Goal: Use online tool/utility: Use online tool/utility

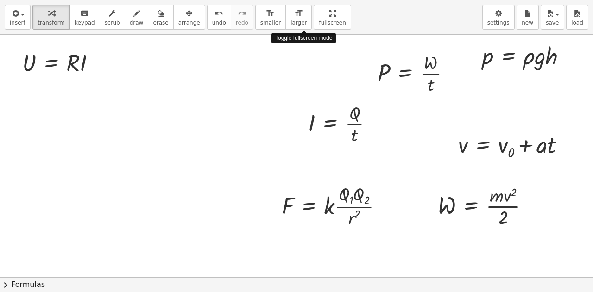
click at [298, 101] on div "insert select one: Math Expression Function Text Youtube Video Graphing Geometr…" at bounding box center [296, 146] width 593 height 292
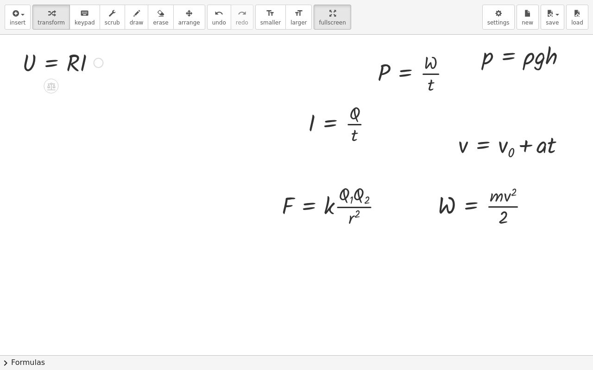
click at [51, 64] on div at bounding box center [63, 61] width 90 height 31
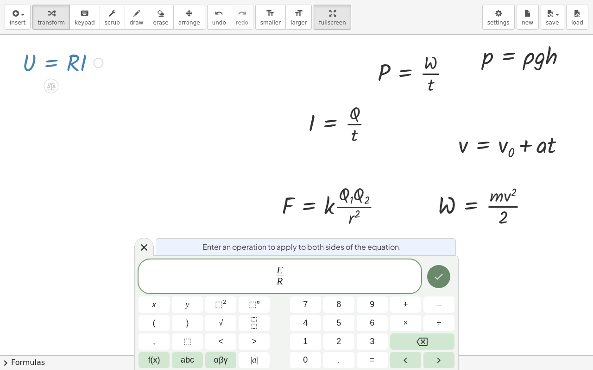
click at [438, 274] on icon "Done" at bounding box center [438, 276] width 11 height 11
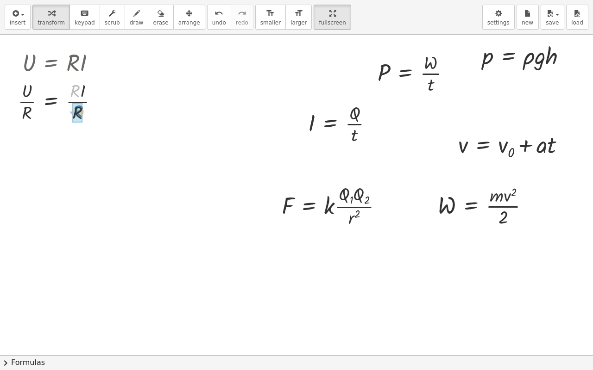
drag, startPoint x: 73, startPoint y: 91, endPoint x: 76, endPoint y: 112, distance: 21.1
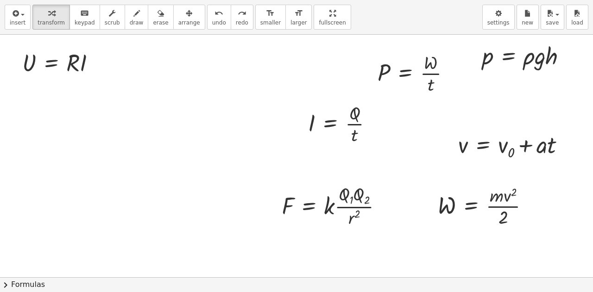
drag, startPoint x: 310, startPoint y: 9, endPoint x: 311, endPoint y: -47, distance: 56.0
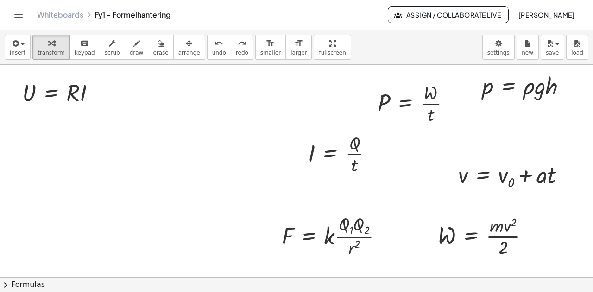
click at [311, 0] on html "Graspable Math Activities Get Started Activity Bank Assigned Work Classes White…" at bounding box center [296, 146] width 593 height 292
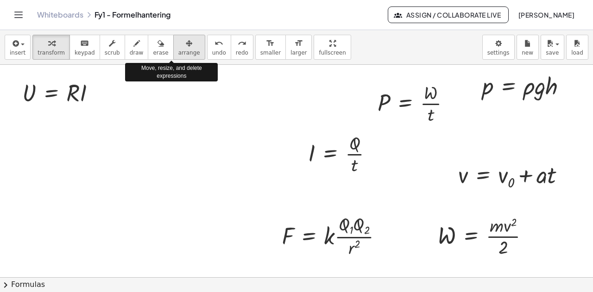
click at [186, 46] on icon "button" at bounding box center [189, 43] width 6 height 11
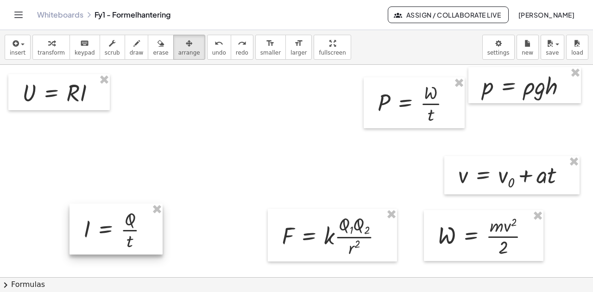
drag, startPoint x: 336, startPoint y: 156, endPoint x: 112, endPoint y: 232, distance: 236.7
click at [112, 232] on div at bounding box center [115, 229] width 93 height 51
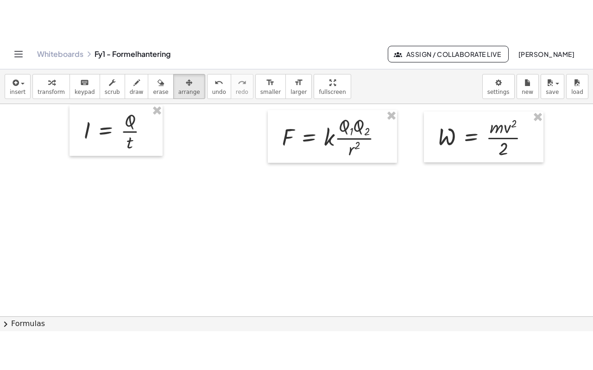
scroll to position [139, 0]
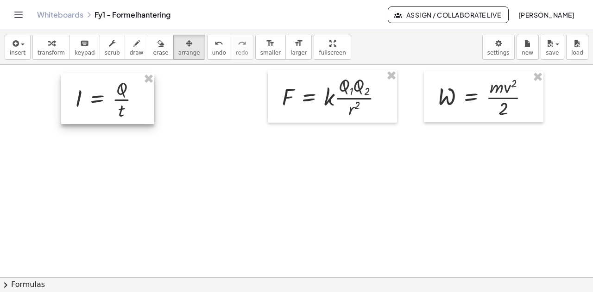
drag, startPoint x: 131, startPoint y: 105, endPoint x: 124, endPoint y: 111, distance: 8.9
click at [124, 111] on div at bounding box center [107, 98] width 93 height 51
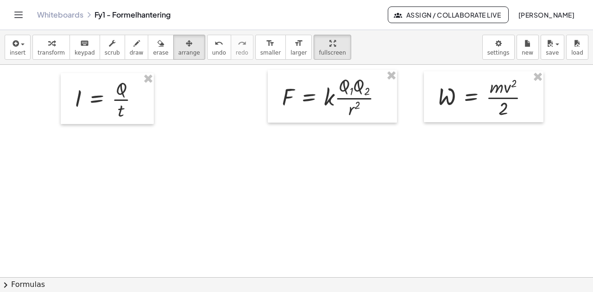
drag, startPoint x: 311, startPoint y: 45, endPoint x: 311, endPoint y: 101, distance: 56.0
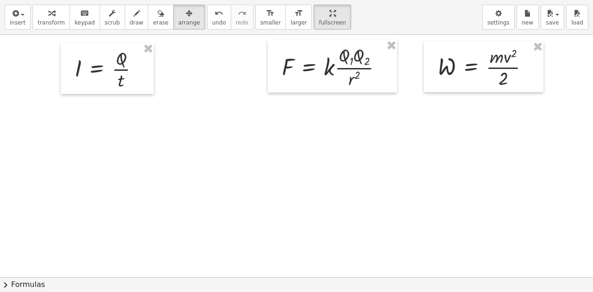
click at [311, 101] on div "insert select one: Math Expression Function Text Youtube Video Graphing Geometr…" at bounding box center [296, 146] width 593 height 292
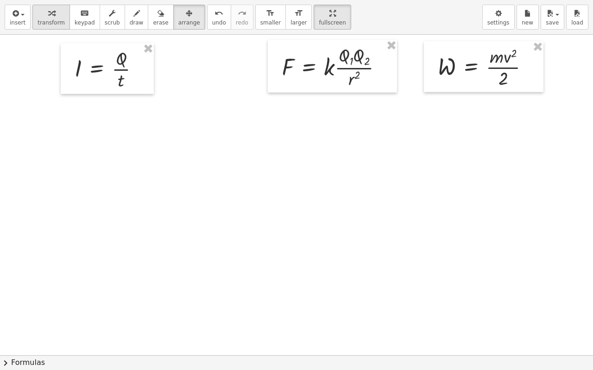
click at [48, 16] on icon "button" at bounding box center [51, 13] width 6 height 11
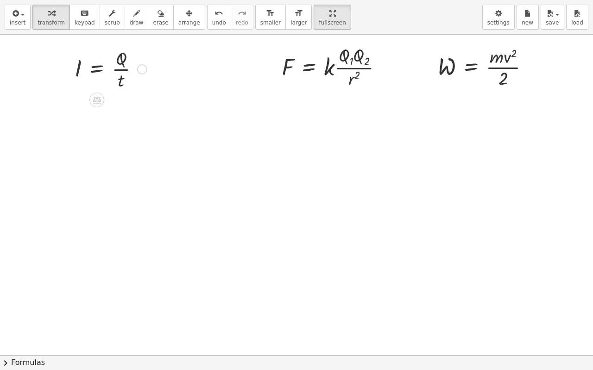
click at [96, 71] on div at bounding box center [111, 68] width 82 height 46
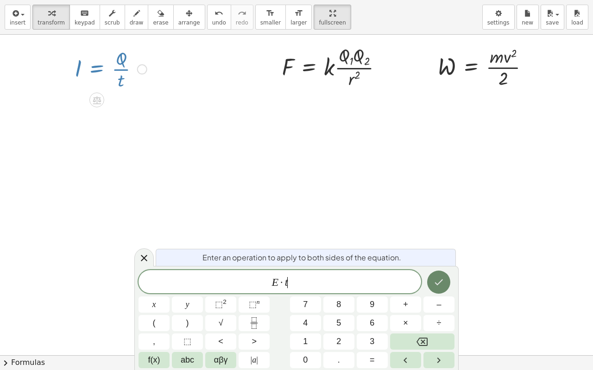
click at [442, 282] on icon "Done" at bounding box center [438, 282] width 11 height 11
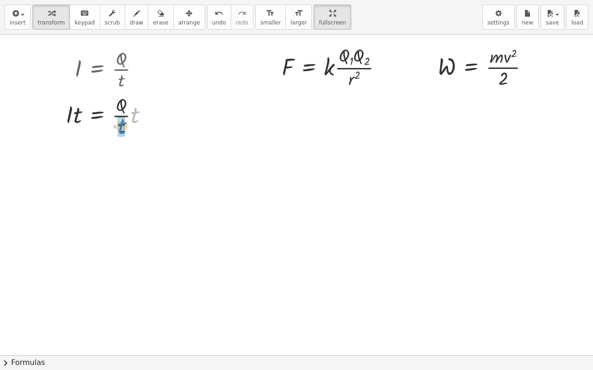
drag, startPoint x: 134, startPoint y: 115, endPoint x: 121, endPoint y: 126, distance: 17.1
click at [98, 67] on div at bounding box center [111, 68] width 82 height 46
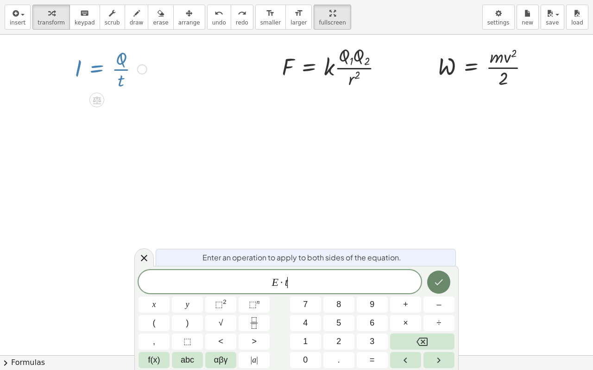
click at [434, 284] on icon "Done" at bounding box center [438, 282] width 11 height 11
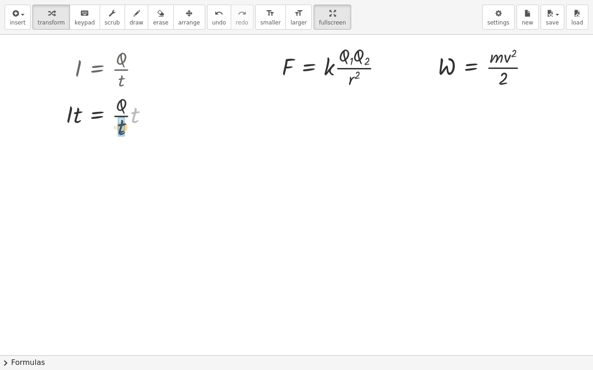
drag, startPoint x: 135, startPoint y: 114, endPoint x: 121, endPoint y: 126, distance: 18.7
click at [101, 157] on div at bounding box center [110, 153] width 99 height 31
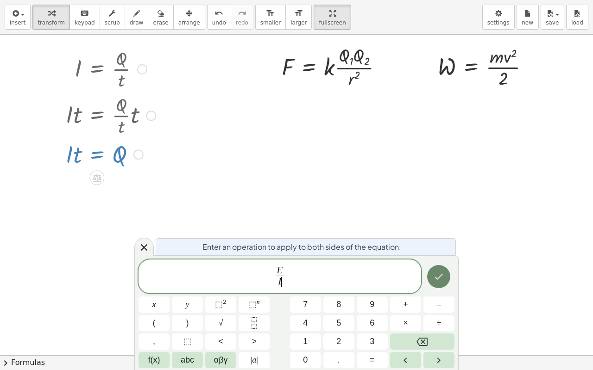
click at [447, 279] on button "Done" at bounding box center [438, 276] width 23 height 23
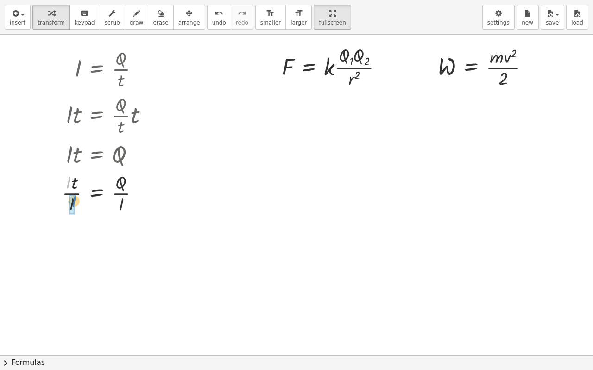
drag, startPoint x: 68, startPoint y: 186, endPoint x: 73, endPoint y: 205, distance: 19.3
click at [308, 66] on div at bounding box center [336, 66] width 118 height 48
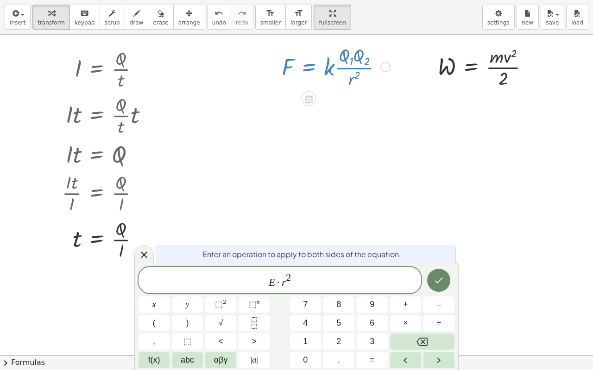
click at [432, 289] on button "Done" at bounding box center [438, 280] width 23 height 23
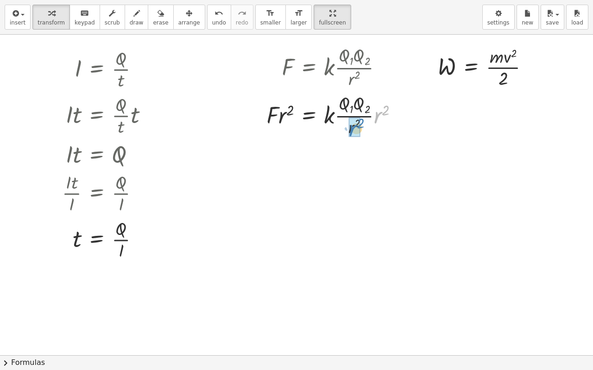
drag, startPoint x: 376, startPoint y: 115, endPoint x: 351, endPoint y: 128, distance: 28.2
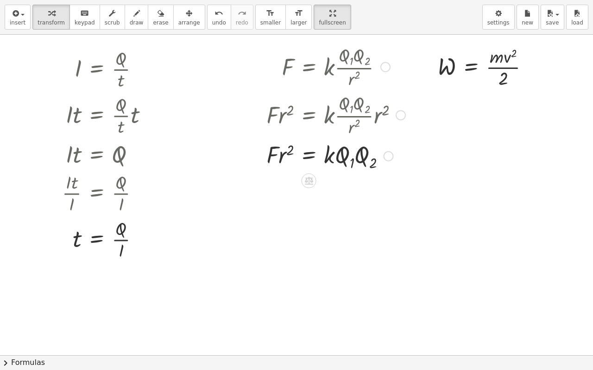
click at [308, 157] on div at bounding box center [336, 155] width 148 height 34
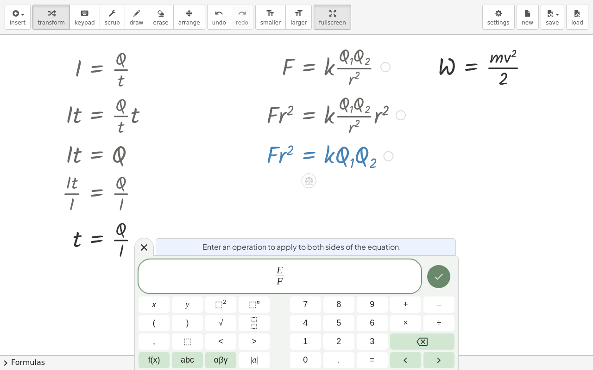
click at [436, 281] on icon "Done" at bounding box center [438, 276] width 11 height 11
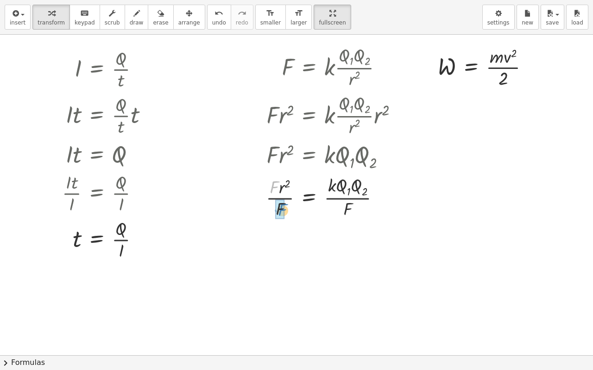
drag, startPoint x: 272, startPoint y: 188, endPoint x: 281, endPoint y: 211, distance: 24.2
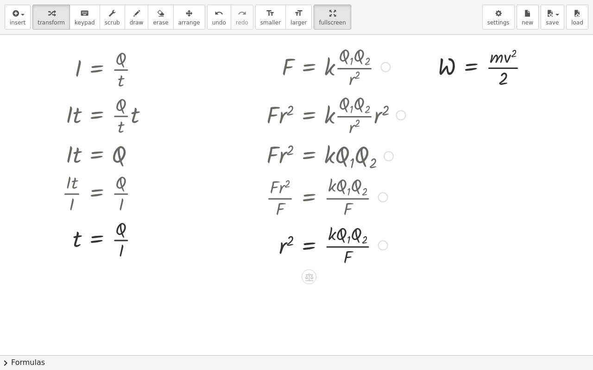
click at [282, 247] on div at bounding box center [335, 245] width 149 height 48
click at [283, 247] on div at bounding box center [335, 245] width 149 height 48
click at [310, 247] on div at bounding box center [335, 245] width 149 height 48
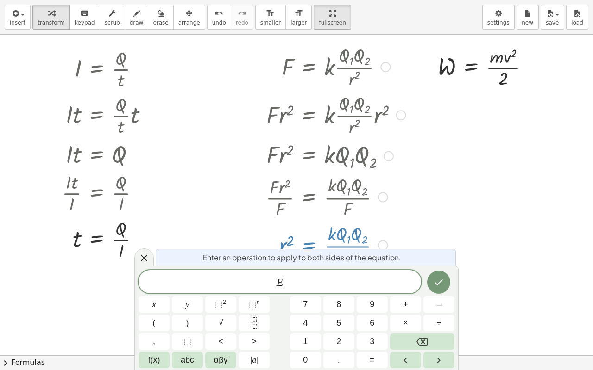
scroll to position [139, 0]
click at [214, 292] on button "√" at bounding box center [220, 323] width 31 height 16
click at [219, 292] on span "√" at bounding box center [221, 323] width 5 height 13
click at [437, 282] on icon "Done" at bounding box center [438, 281] width 11 height 11
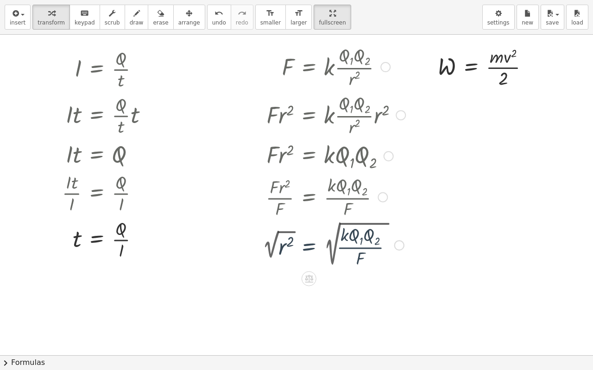
scroll to position [139, 0]
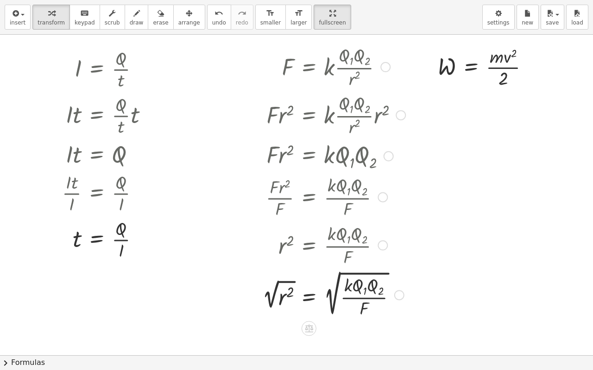
click at [277, 287] on div at bounding box center [333, 294] width 152 height 51
click at [277, 287] on div at bounding box center [335, 294] width 149 height 51
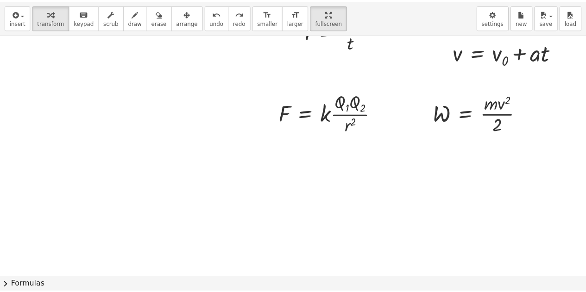
scroll to position [0, 0]
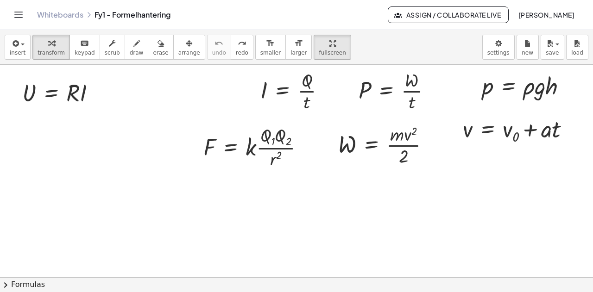
drag, startPoint x: 66, startPoint y: 13, endPoint x: 336, endPoint y: 41, distance: 271.9
click at [66, 13] on link "Whiteboards" at bounding box center [60, 14] width 46 height 9
